Goal: Find specific page/section

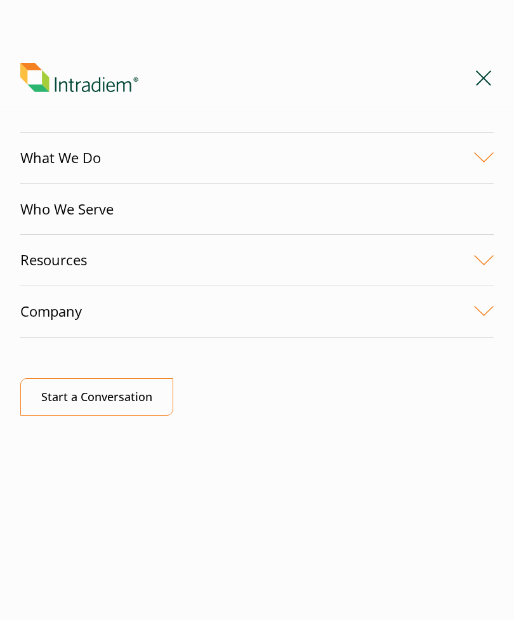
click at [483, 311] on link "Company" at bounding box center [257, 311] width 474 height 51
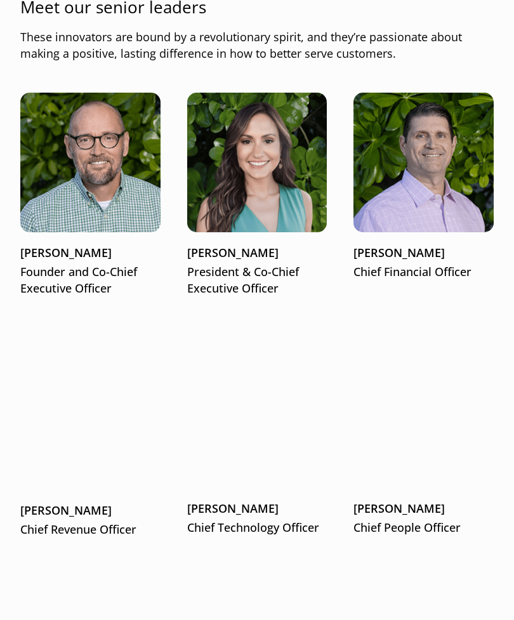
scroll to position [1646, 0]
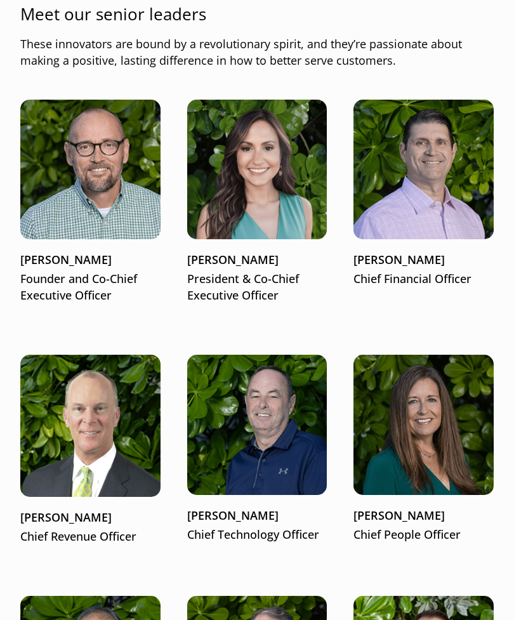
click at [62, 193] on img at bounding box center [90, 170] width 140 height 140
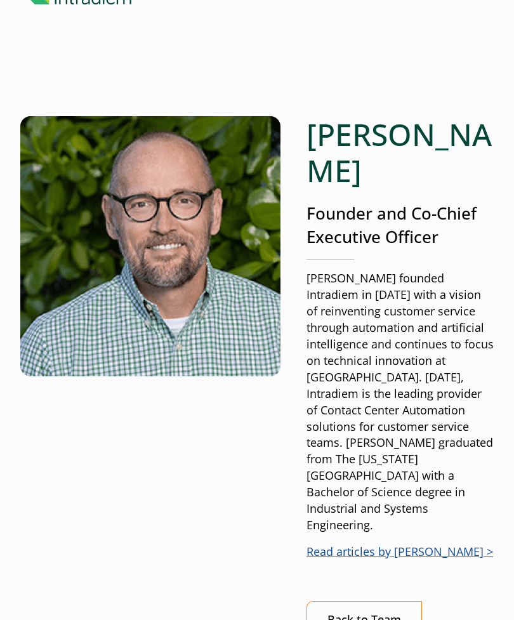
scroll to position [88, 0]
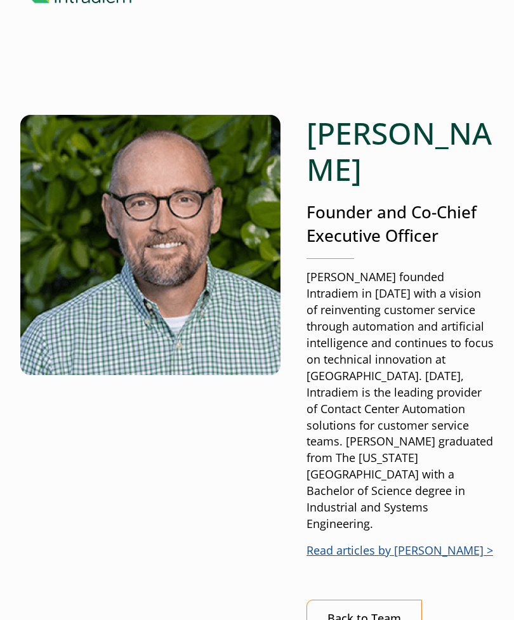
click at [373, 601] on link "Back to Team" at bounding box center [365, 619] width 116 height 37
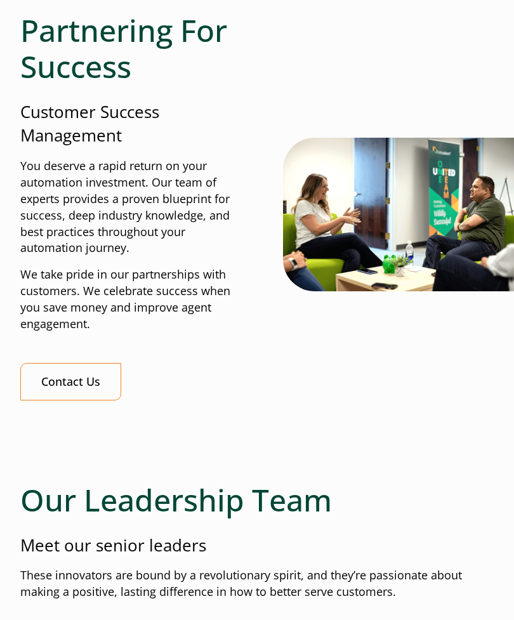
scroll to position [1114, 0]
